Goal: Navigation & Orientation: Find specific page/section

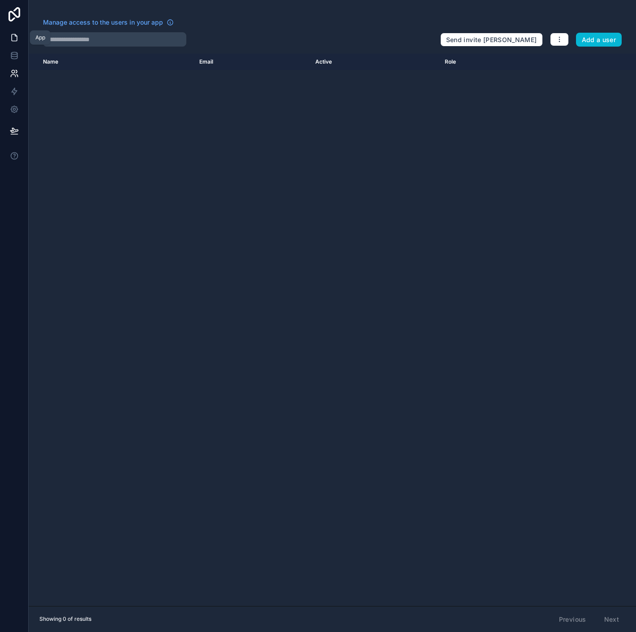
click at [21, 29] on link at bounding box center [14, 38] width 28 height 18
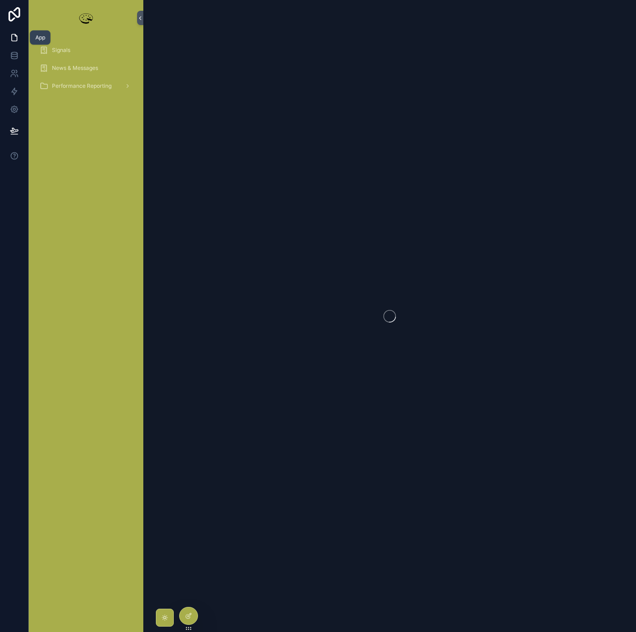
click at [12, 37] on icon at bounding box center [14, 37] width 9 height 9
click at [77, 210] on div "Signals News & Messages Performance Reporting" at bounding box center [86, 334] width 115 height 596
click at [68, 65] on span "News & Messages" at bounding box center [75, 67] width 46 height 7
click at [55, 50] on span "Signals" at bounding box center [61, 50] width 18 height 7
click at [16, 33] on icon at bounding box center [14, 37] width 9 height 9
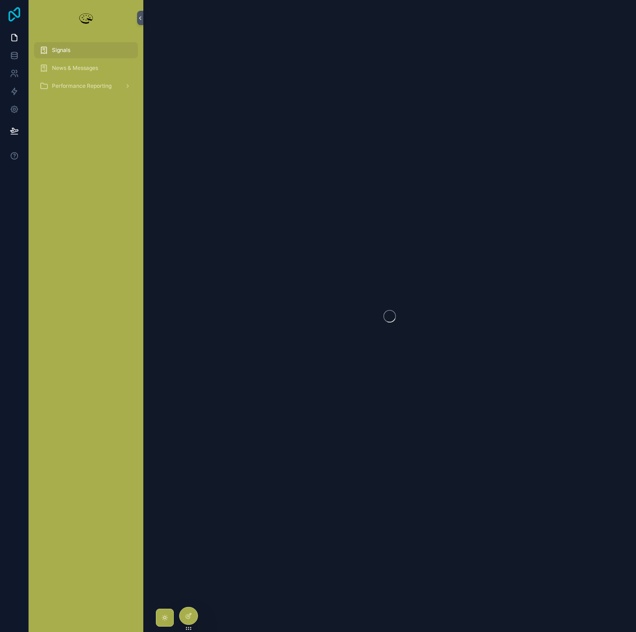
click at [16, 7] on icon at bounding box center [14, 14] width 18 height 14
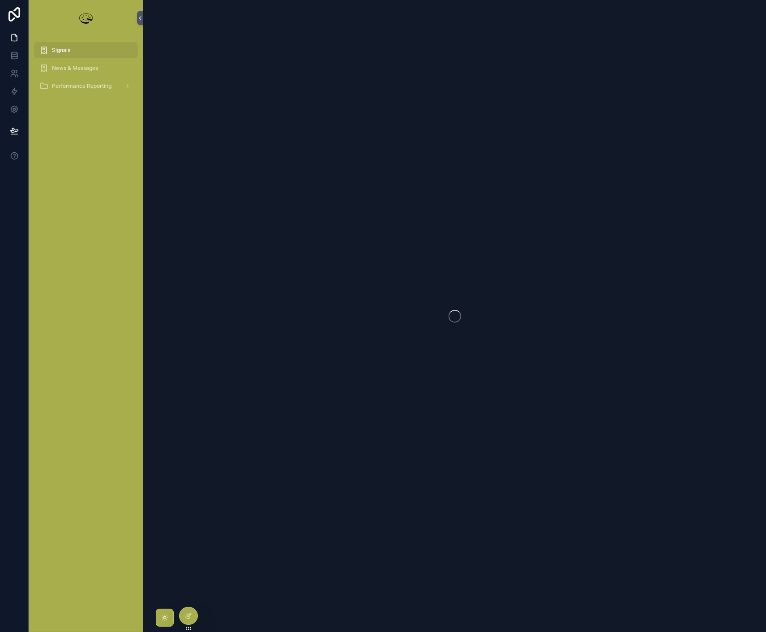
click at [65, 47] on span "Signals" at bounding box center [61, 50] width 18 height 7
click at [13, 69] on icon at bounding box center [14, 73] width 9 height 9
